Goal: Check status

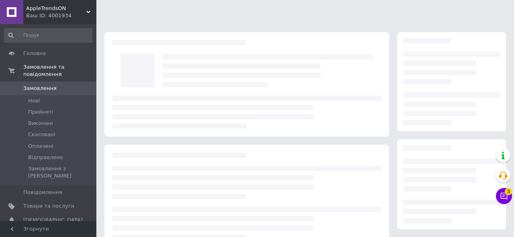
click at [65, 89] on span "Замовлення" at bounding box center [48, 88] width 51 height 7
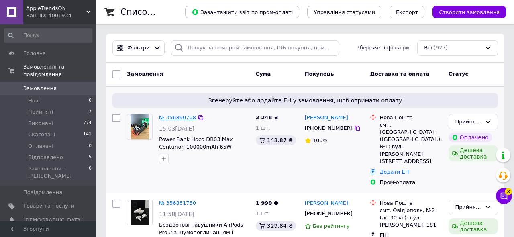
click at [176, 117] on link "№ 356890708" at bounding box center [177, 118] width 37 height 6
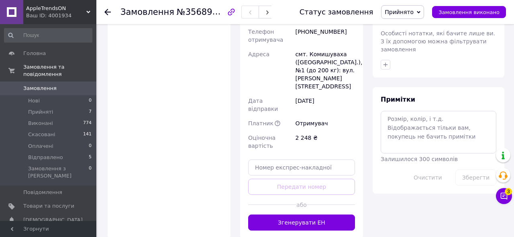
scroll to position [428, 0]
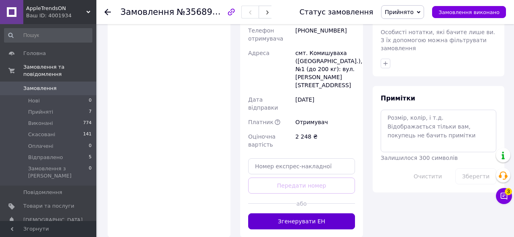
click at [329, 213] on button "Згенерувати ЕН" at bounding box center [301, 221] width 107 height 16
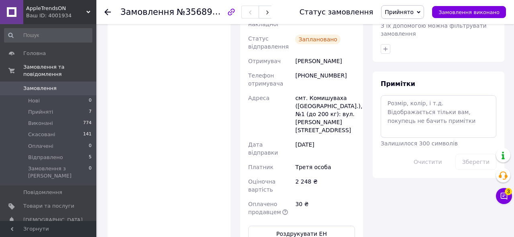
click at [26, 88] on span "Замовлення" at bounding box center [39, 88] width 33 height 7
